Goal: Task Accomplishment & Management: Complete application form

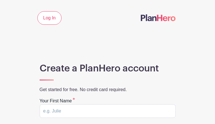
type input "tOVPCCDiZN"
type input "AWQCfWtzL"
type input "[EMAIL_ADDRESS][DOMAIN_NAME]"
